Goal: Information Seeking & Learning: Learn about a topic

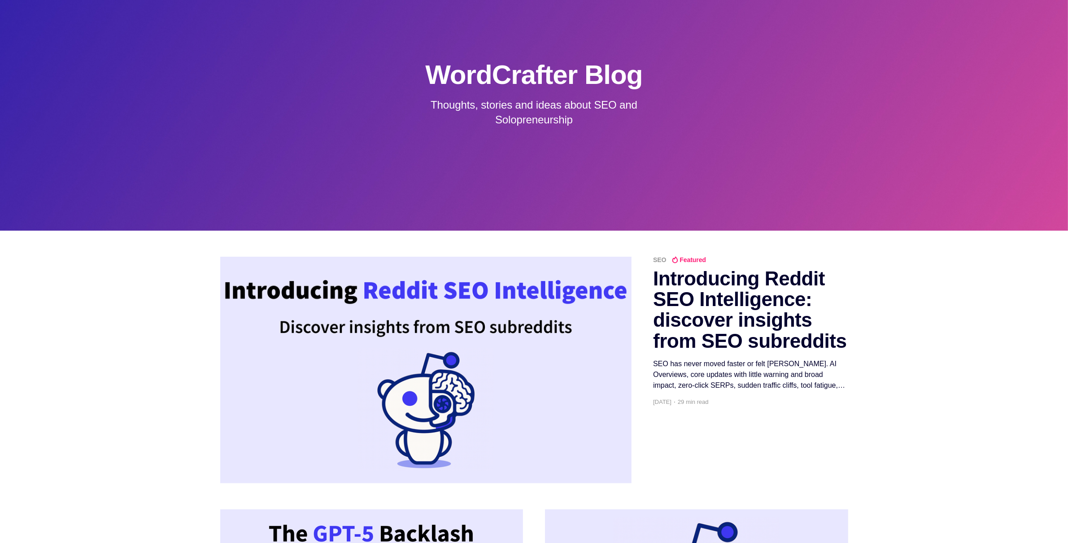
scroll to position [82, 0]
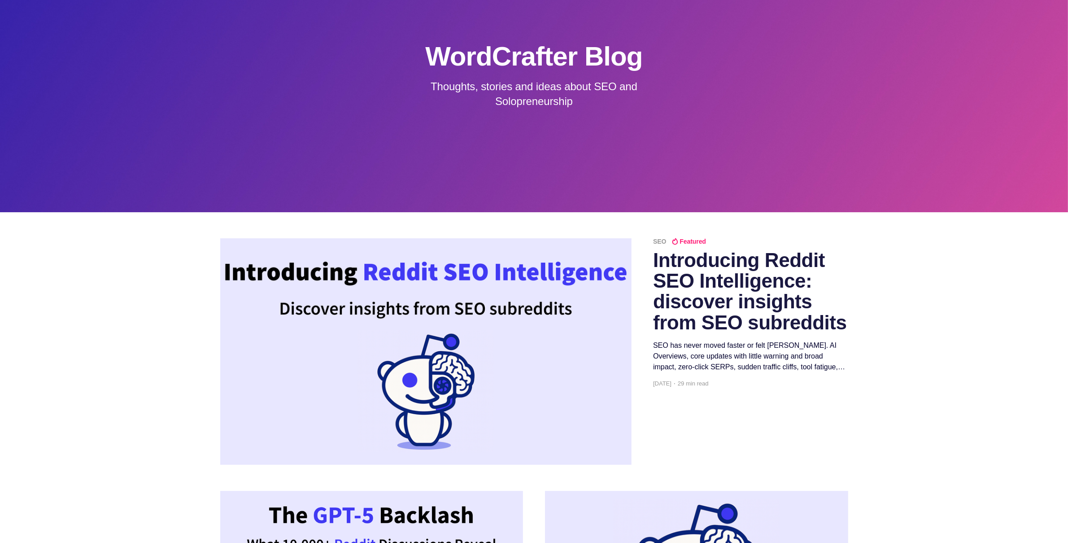
click at [716, 274] on h2 "Introducing Reddit SEO Intelligence: discover insights from SEO subreddits" at bounding box center [750, 291] width 195 height 83
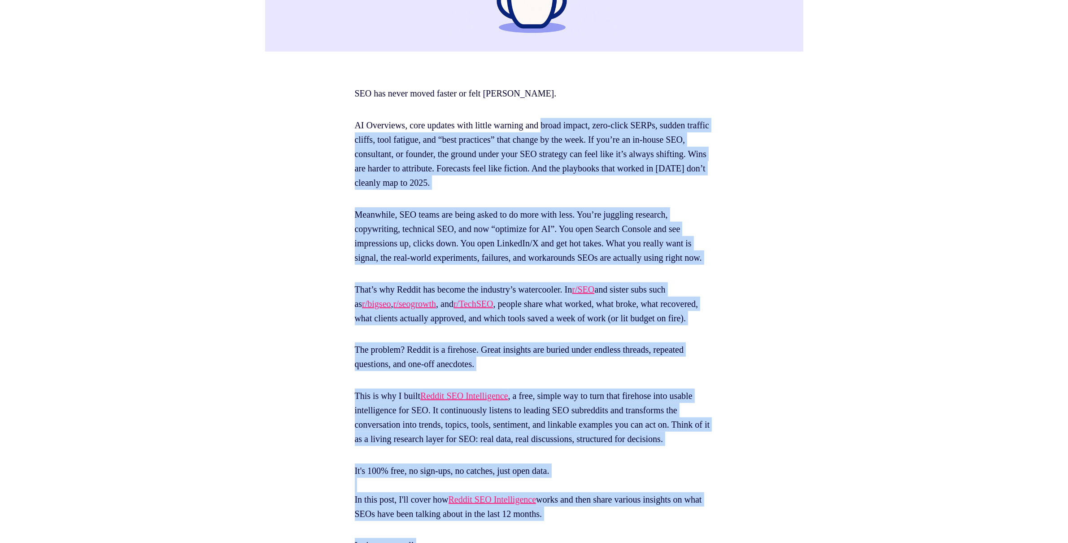
scroll to position [472, 0]
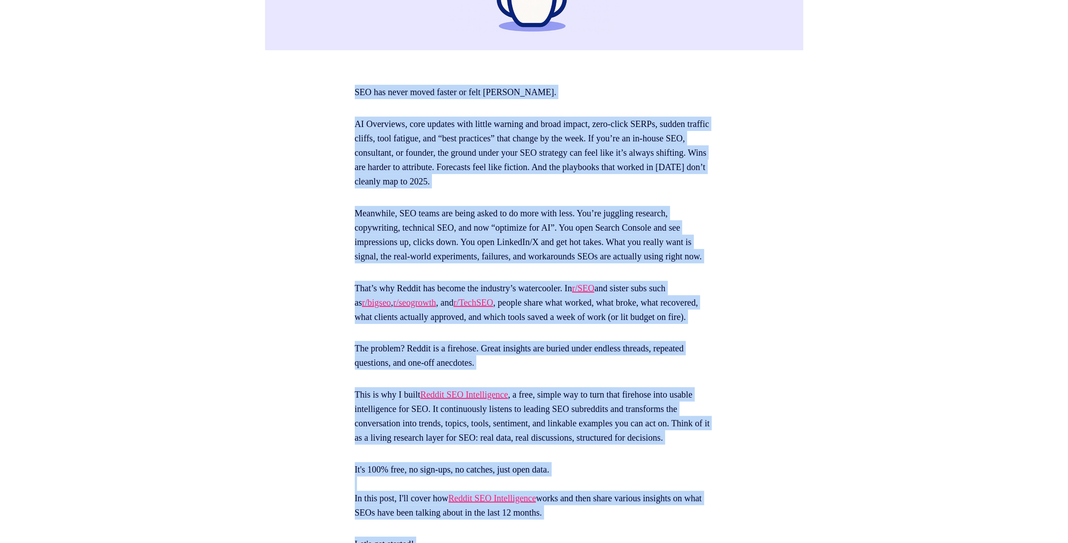
drag, startPoint x: 634, startPoint y: 222, endPoint x: 353, endPoint y: 88, distance: 311.1
copy section "SEO has never moved faster or felt messier. AI Overviews, core updates with lit…"
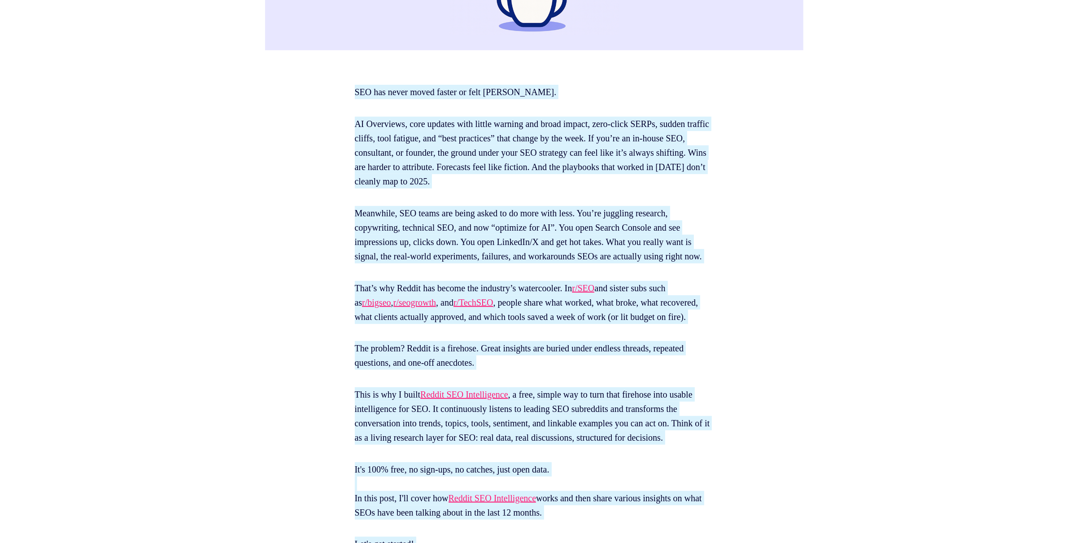
scroll to position [474, 0]
